Goal: Transaction & Acquisition: Purchase product/service

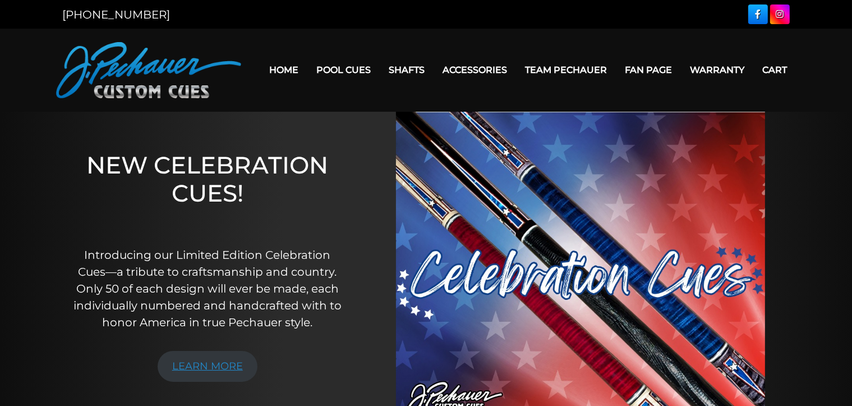
click at [206, 364] on link "LEARN MORE" at bounding box center [208, 366] width 100 height 31
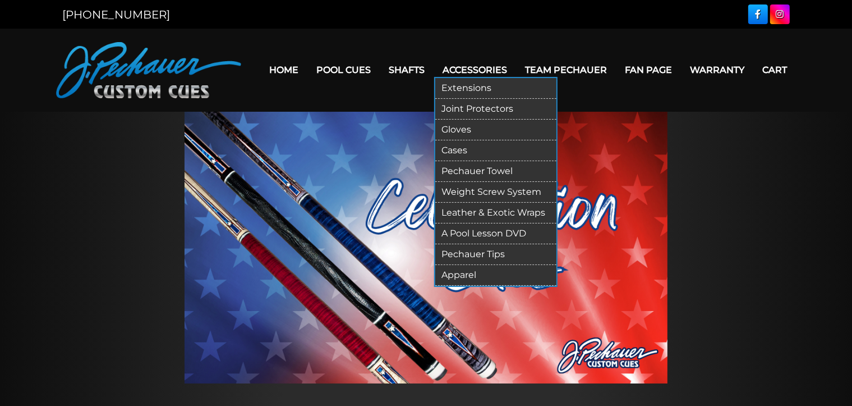
click at [471, 73] on link "Accessories" at bounding box center [475, 70] width 82 height 29
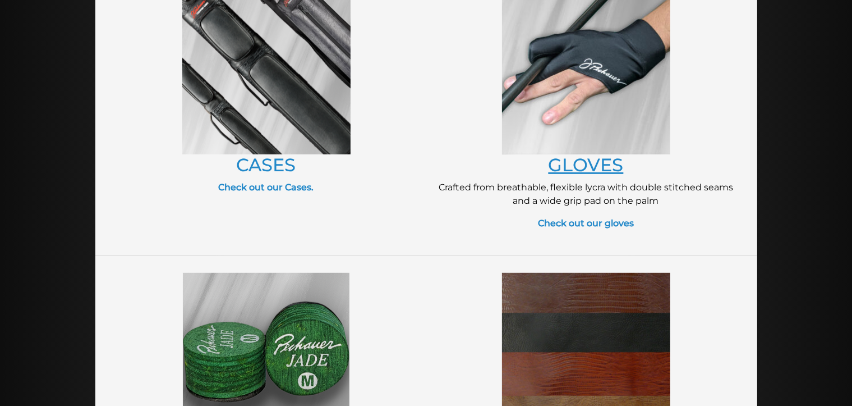
scroll to position [517, 0]
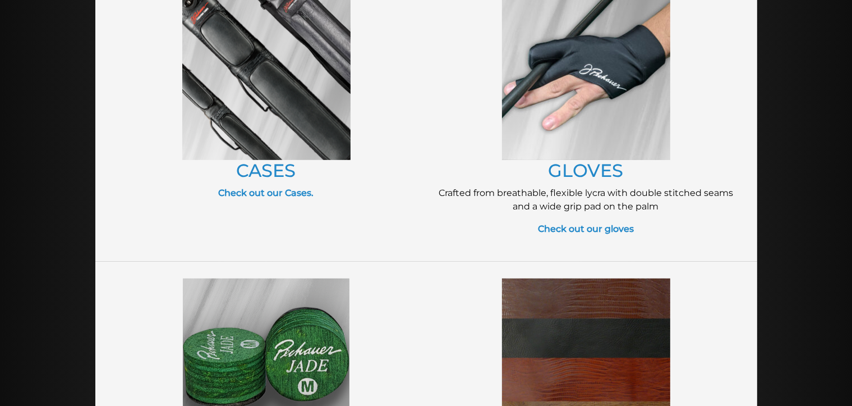
click at [596, 82] on img at bounding box center [586, 76] width 168 height 168
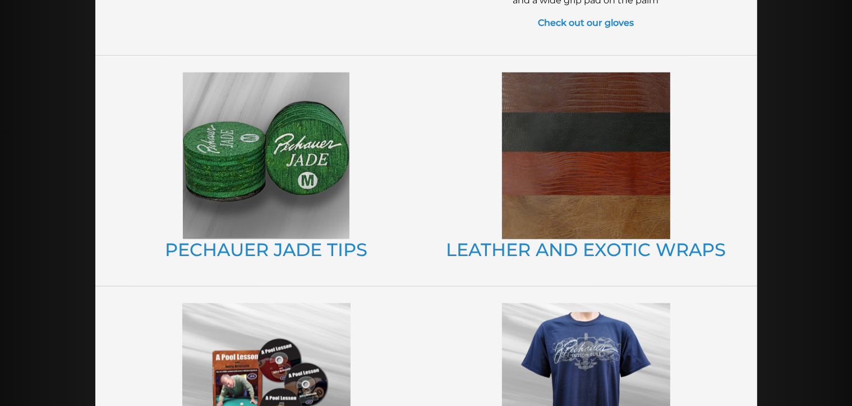
scroll to position [723, 0]
click at [238, 153] on img at bounding box center [266, 155] width 167 height 167
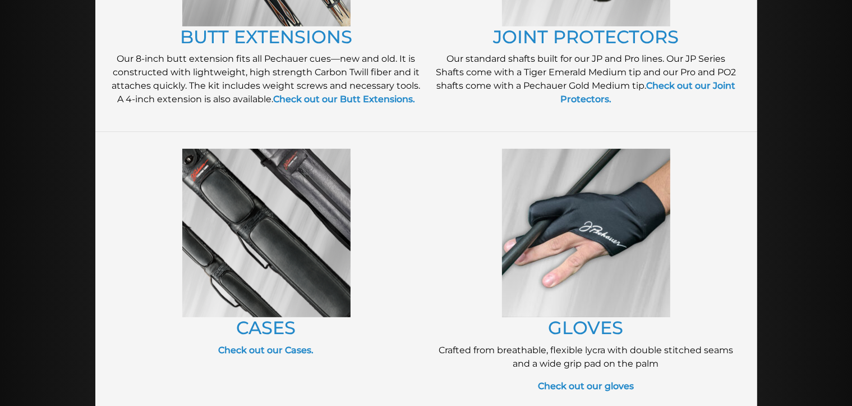
scroll to position [361, 0]
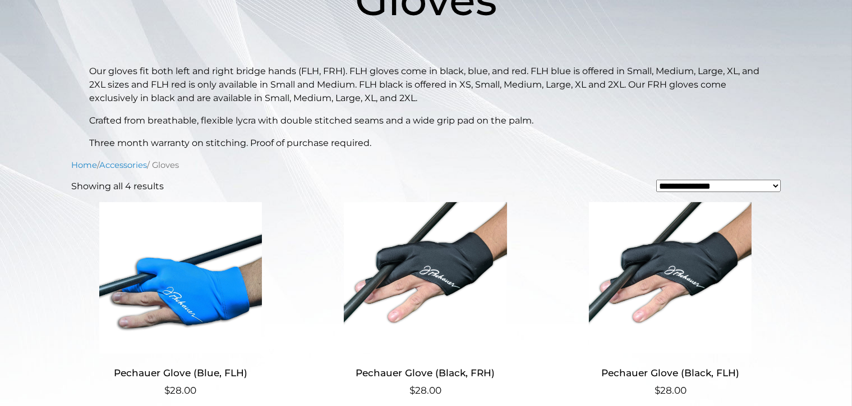
scroll to position [214, 0]
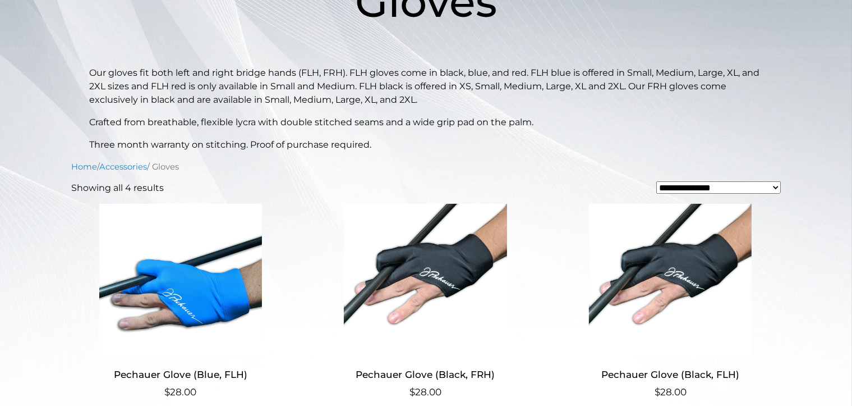
click at [433, 261] on img at bounding box center [425, 279] width 218 height 151
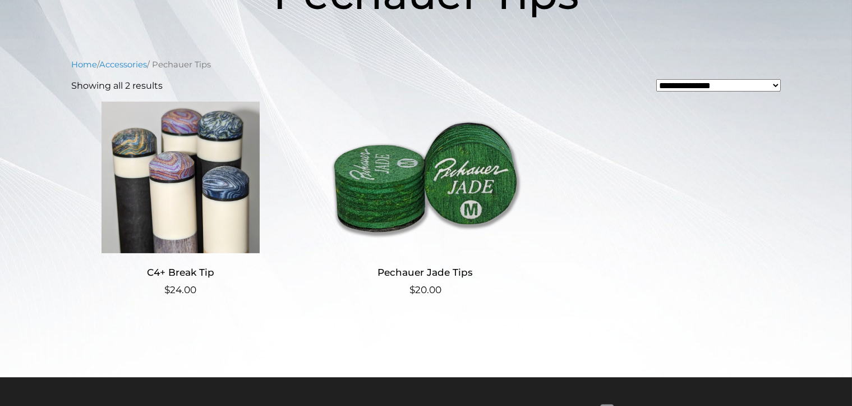
scroll to position [224, 0]
